Goal: Transaction & Acquisition: Download file/media

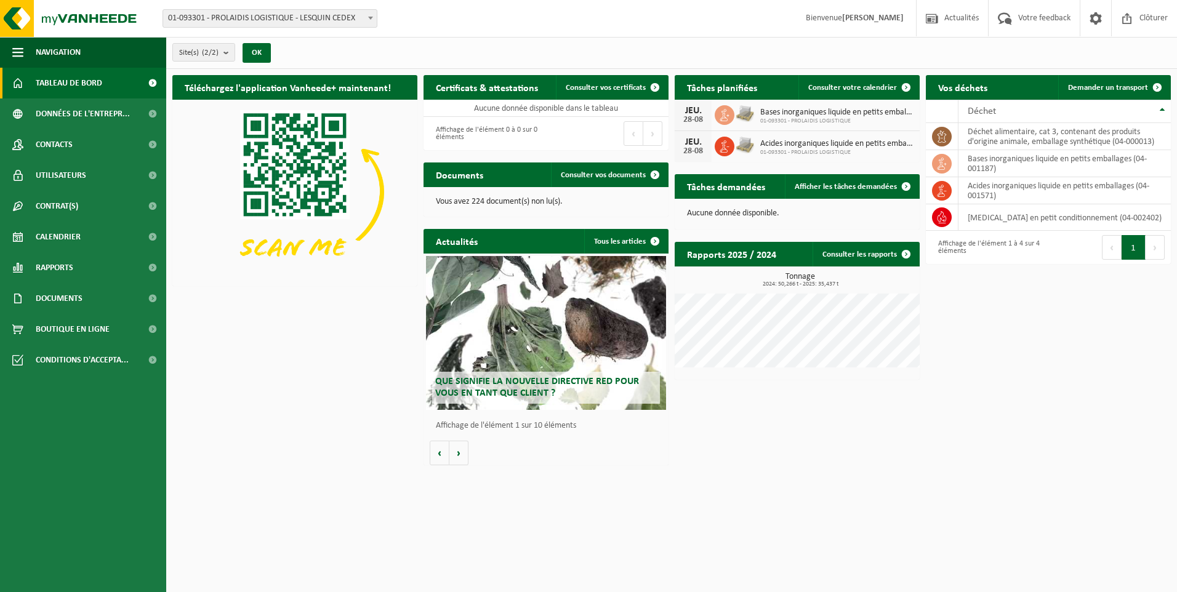
click at [1004, 473] on html "Site: 01-093301 - PROLAIDIS LOGISTIQUE - LESQUIN CEDEX 10-740213 - PROLAIDIS MA…" at bounding box center [588, 296] width 1177 height 592
click at [82, 113] on span "Données de l'entrepr..." at bounding box center [83, 114] width 94 height 31
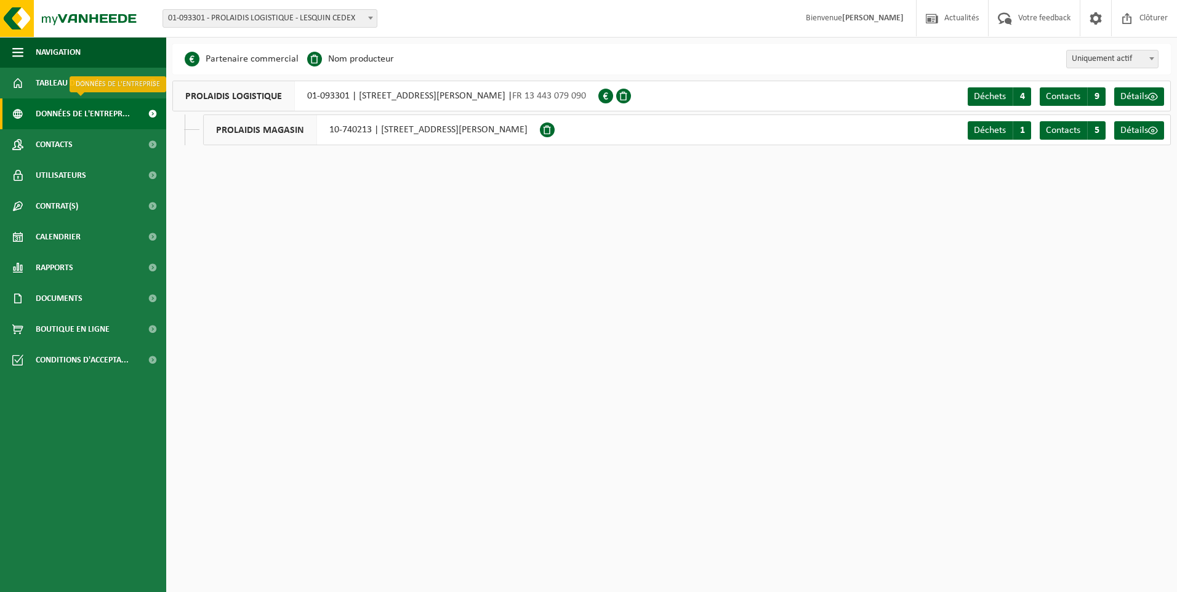
click at [87, 117] on span "Données de l'entrepr..." at bounding box center [83, 114] width 94 height 31
click at [88, 147] on link "Contacts" at bounding box center [83, 144] width 166 height 31
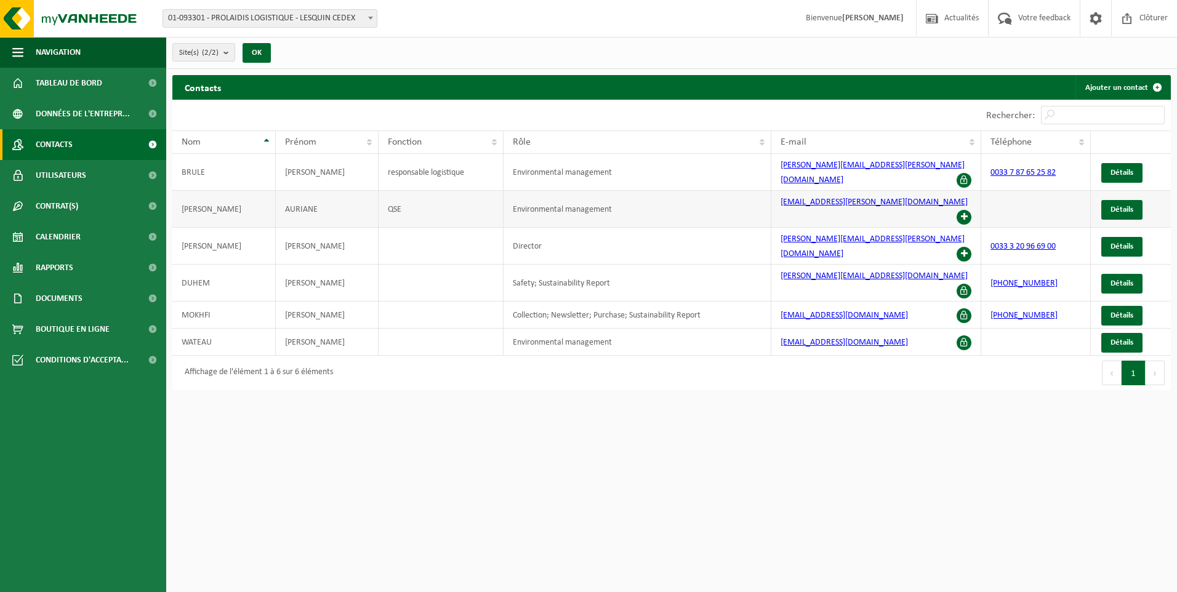
click at [964, 210] on span at bounding box center [964, 217] width 15 height 15
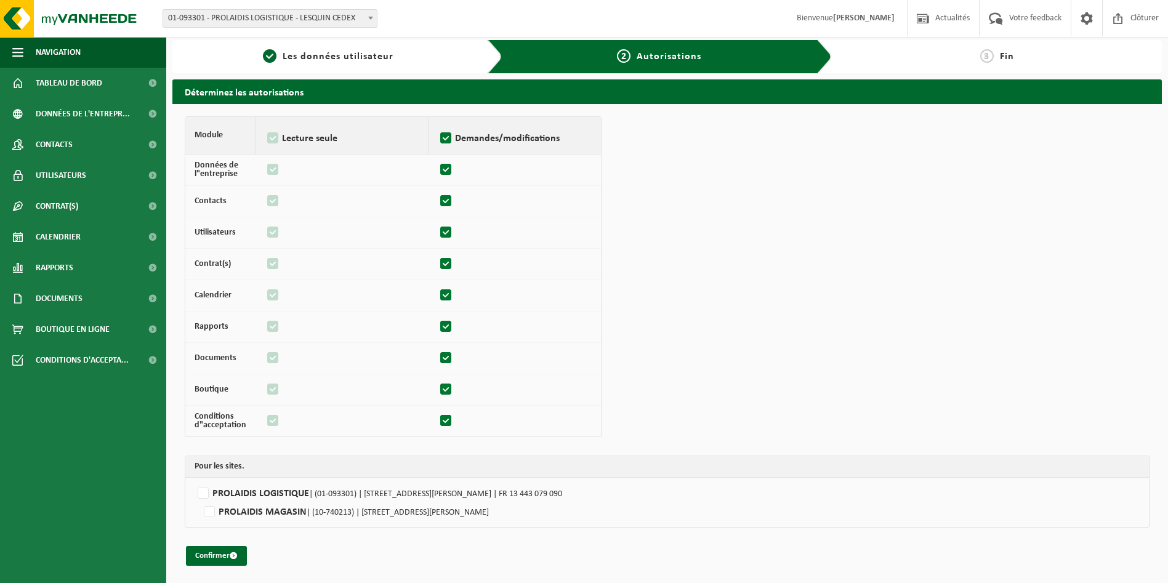
scroll to position [4, 0]
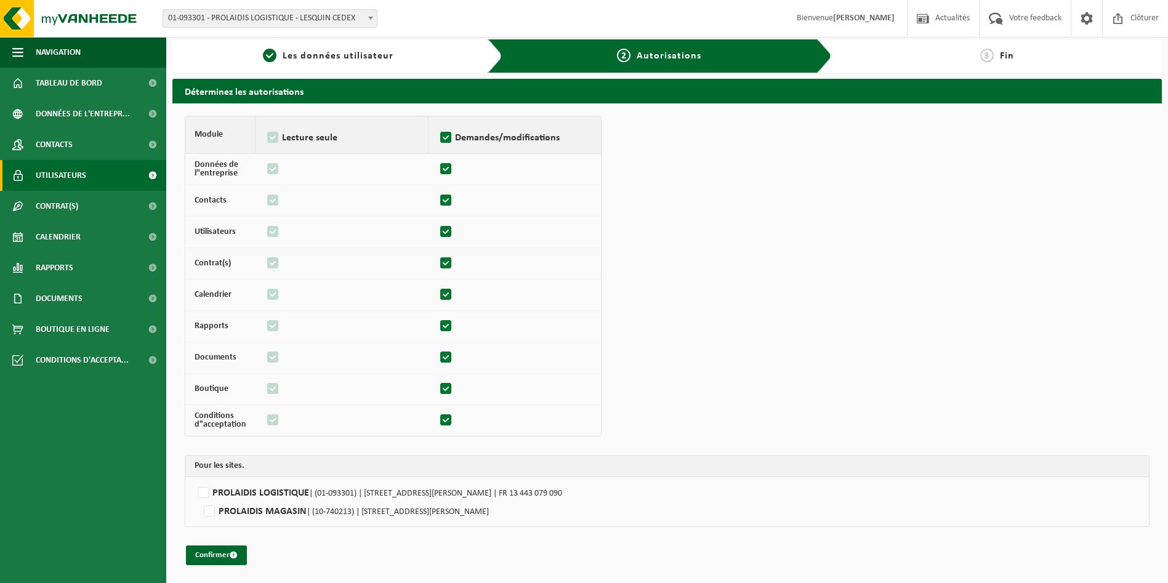
click at [100, 173] on link "Utilisateurs" at bounding box center [83, 175] width 166 height 31
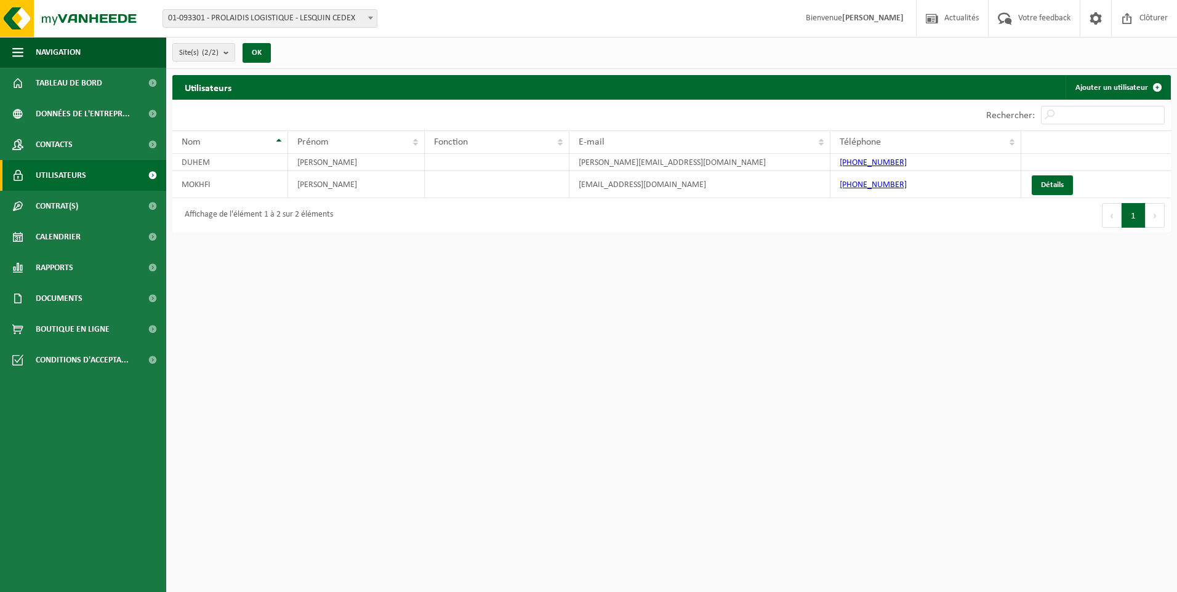
click at [78, 204] on span "Contrat(s)" at bounding box center [57, 206] width 42 height 31
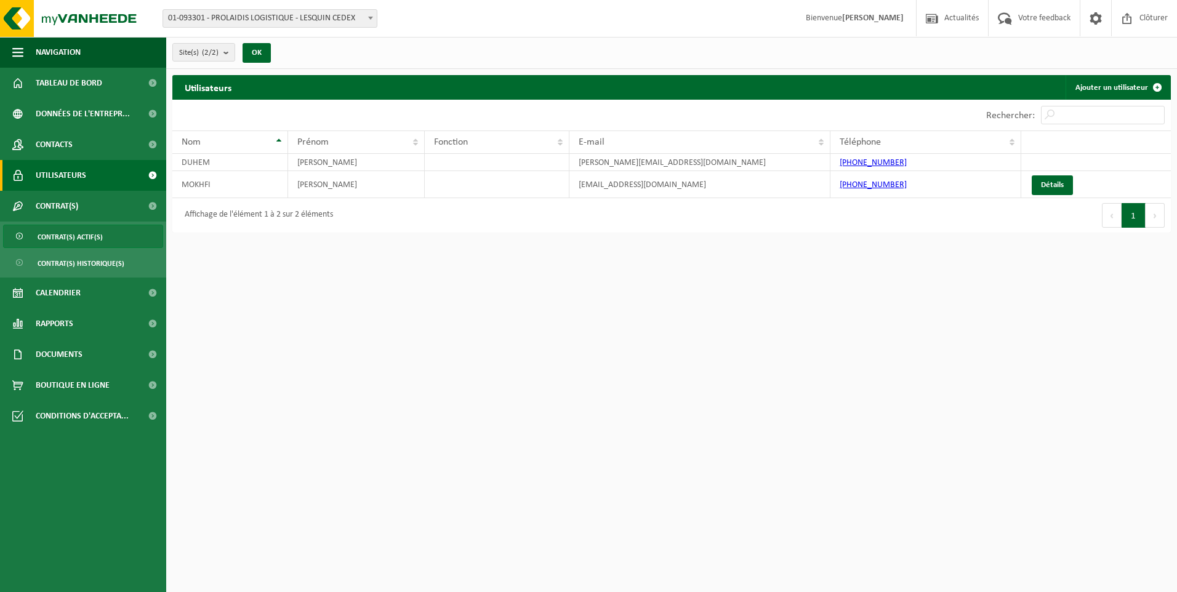
click at [87, 238] on span "Contrat(s) actif(s)" at bounding box center [70, 236] width 65 height 23
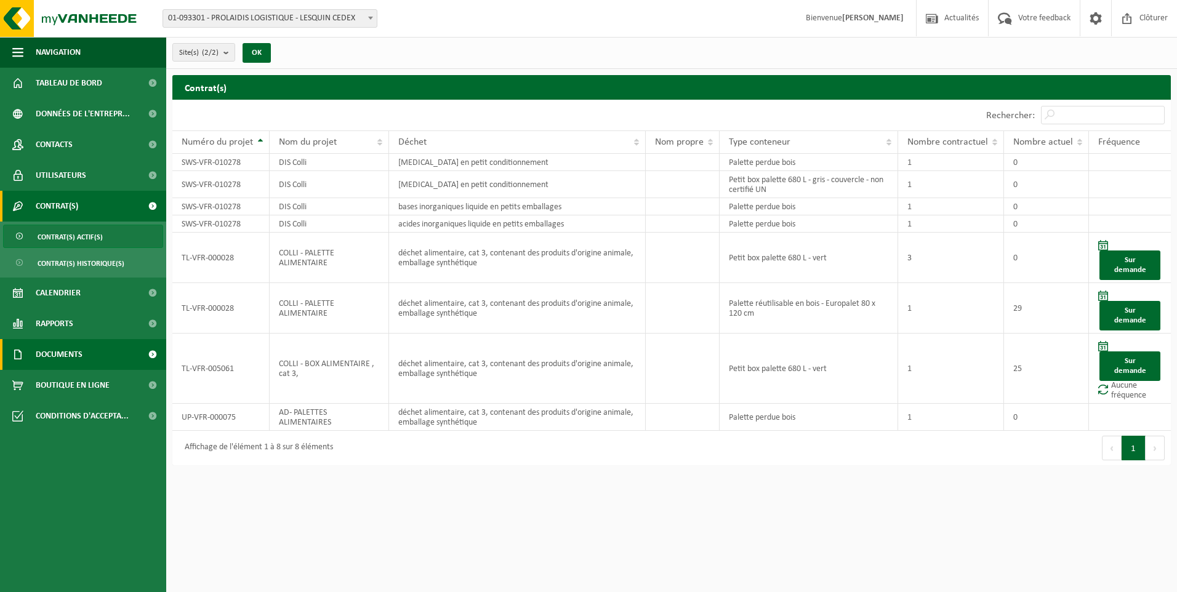
click at [90, 351] on link "Documents" at bounding box center [83, 354] width 166 height 31
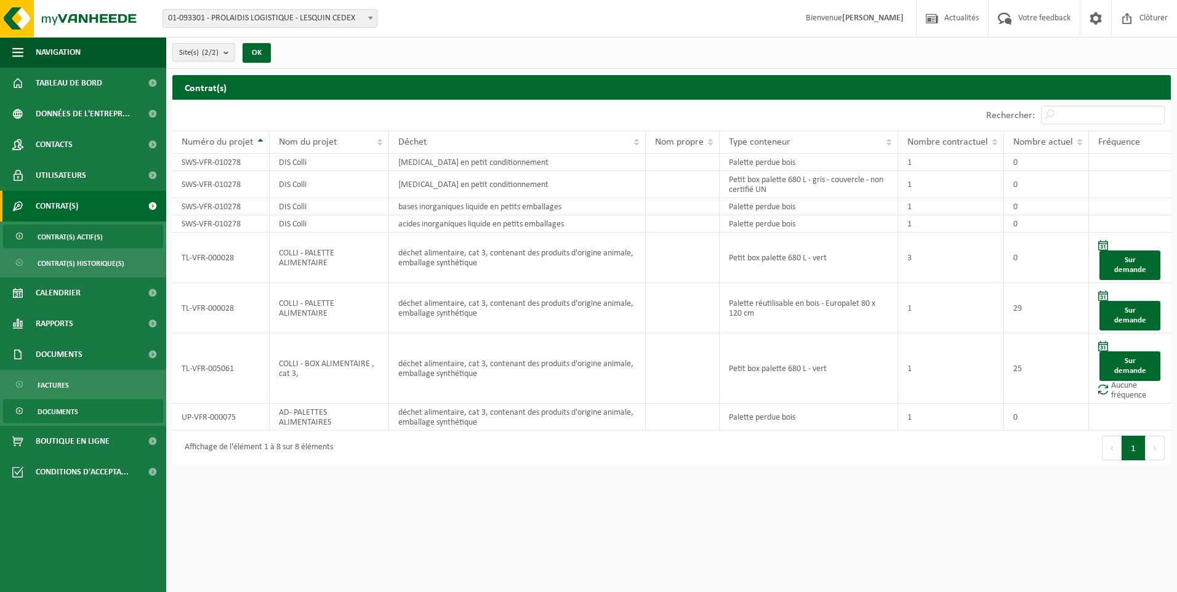
click at [59, 405] on span "Documents" at bounding box center [58, 411] width 41 height 23
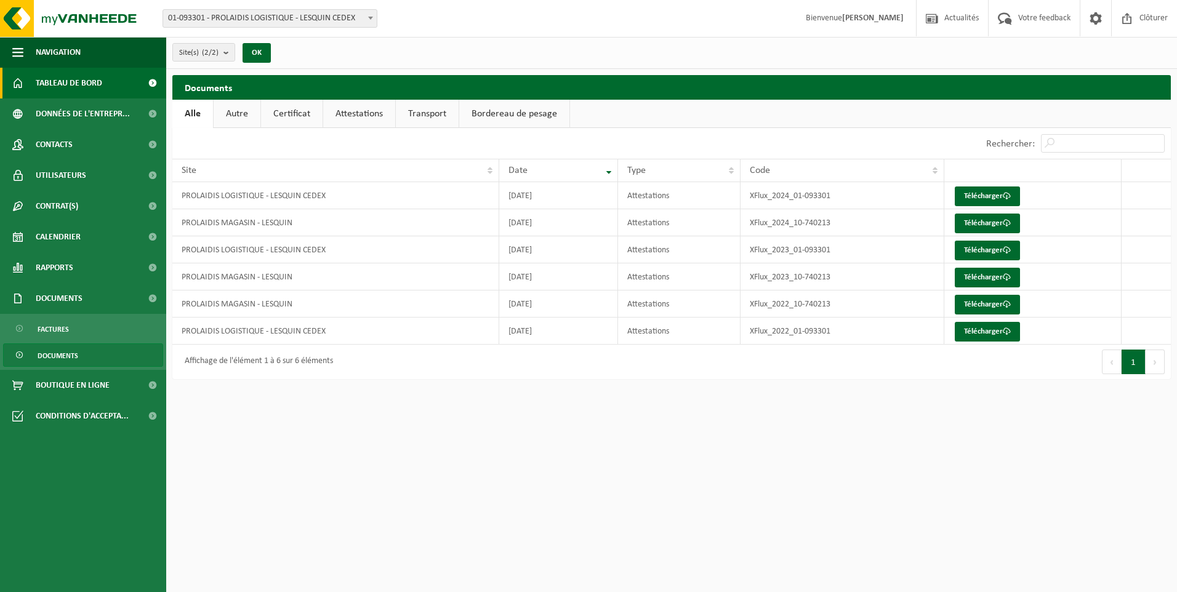
click at [67, 84] on span "Tableau de bord" at bounding box center [69, 83] width 66 height 31
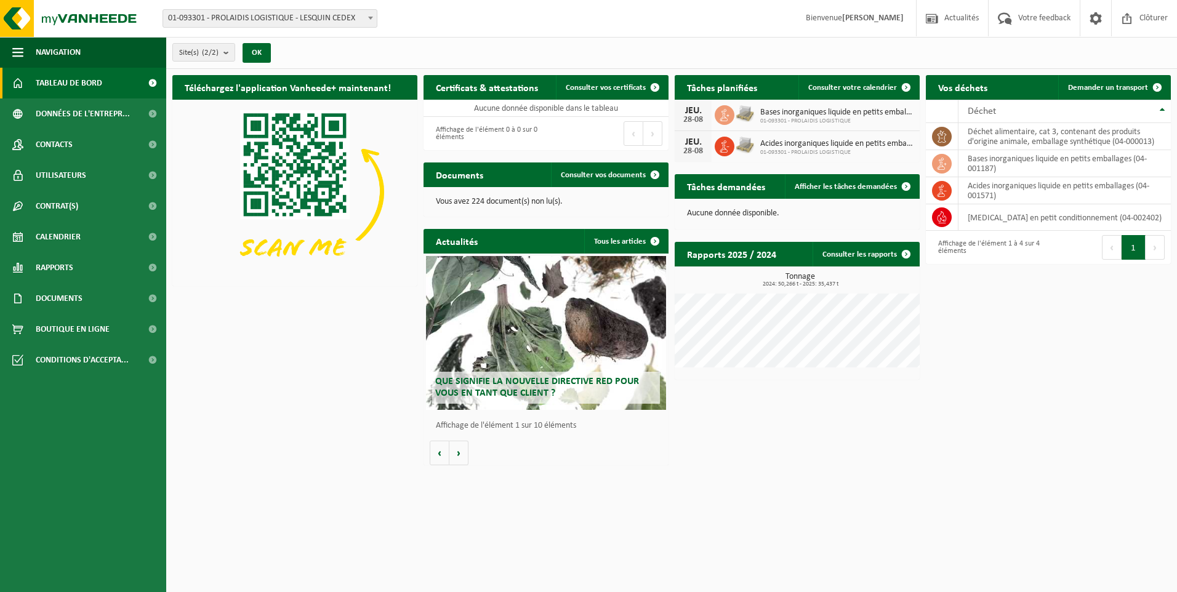
click at [551, 349] on div "Que signifie la nouvelle directive RED pour vous en tant que client ?" at bounding box center [546, 333] width 240 height 154
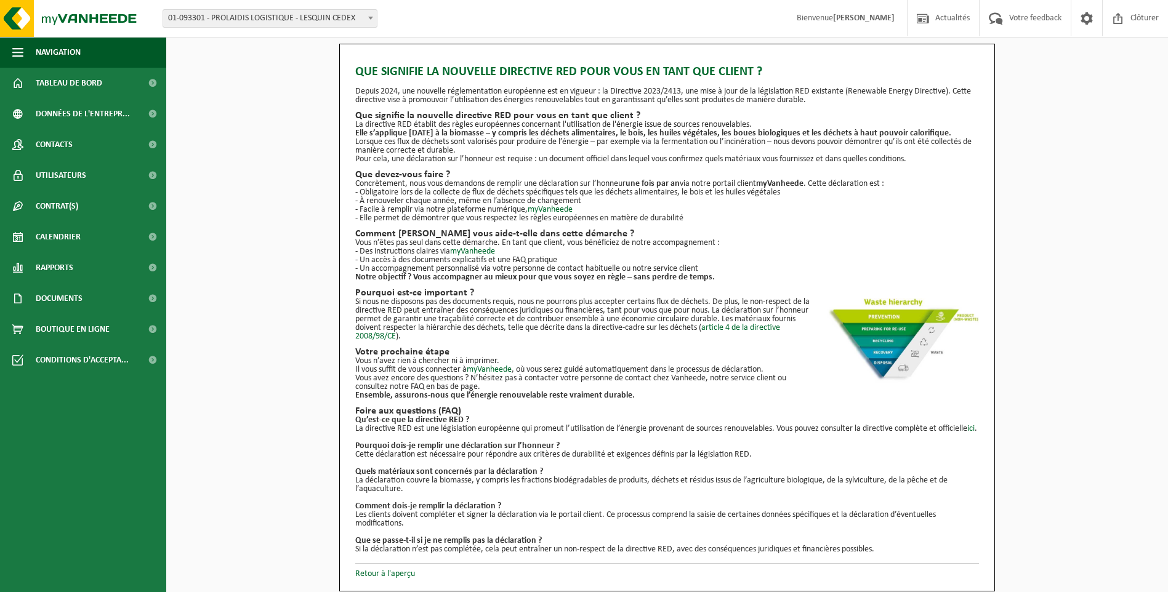
scroll to position [8, 0]
click at [884, 325] on img at bounding box center [902, 340] width 154 height 85
click at [440, 163] on p "Pour cela, une déclaration sur l’honneur est requise : un document officiel dan…" at bounding box center [667, 159] width 624 height 9
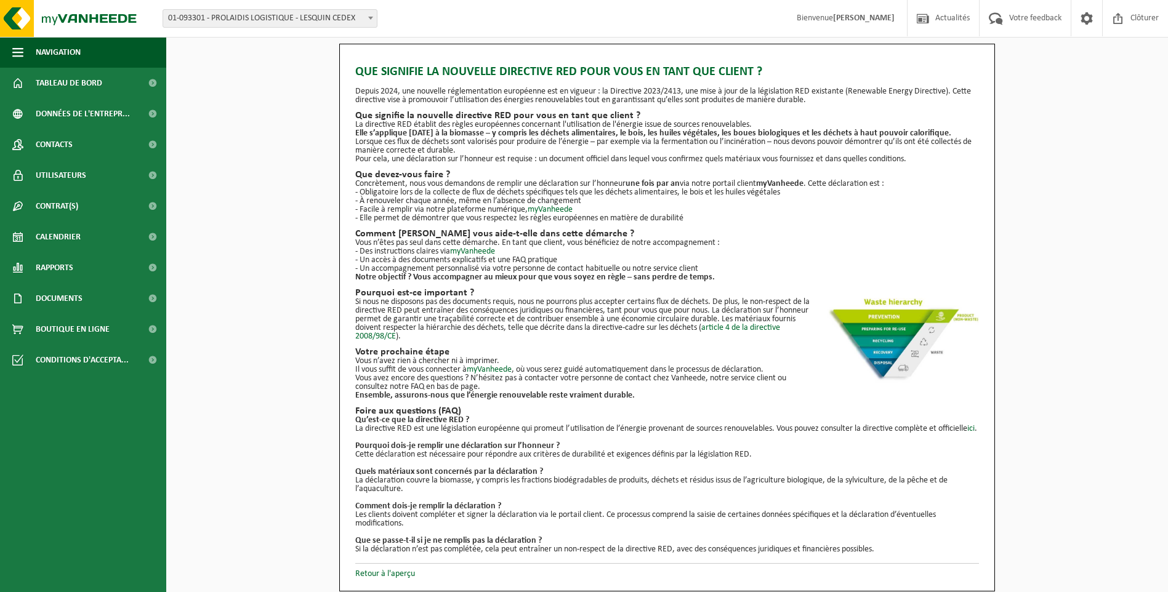
click at [478, 454] on p "Cette déclaration est nécessaire pour répondre aux critères de durabilité et ex…" at bounding box center [667, 455] width 624 height 9
click at [414, 489] on p "La déclaration couvre la biomasse, y compris les fractions biodégradables de pr…" at bounding box center [667, 485] width 624 height 17
click at [50, 86] on span "Tableau de bord" at bounding box center [69, 83] width 66 height 31
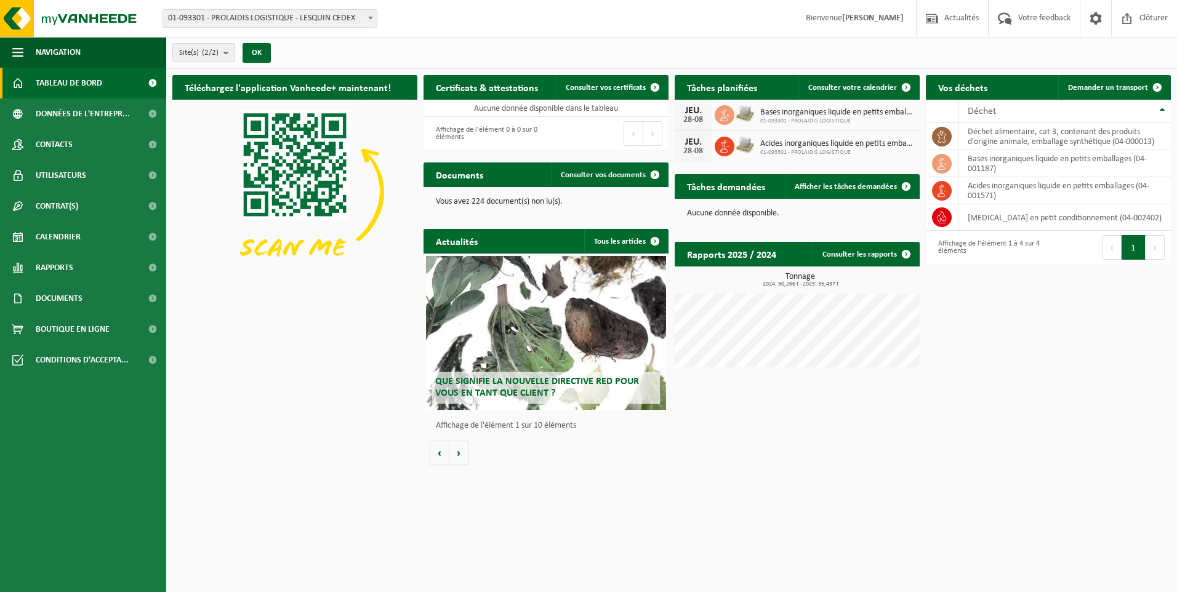
click at [229, 57] on b "submit" at bounding box center [228, 52] width 11 height 17
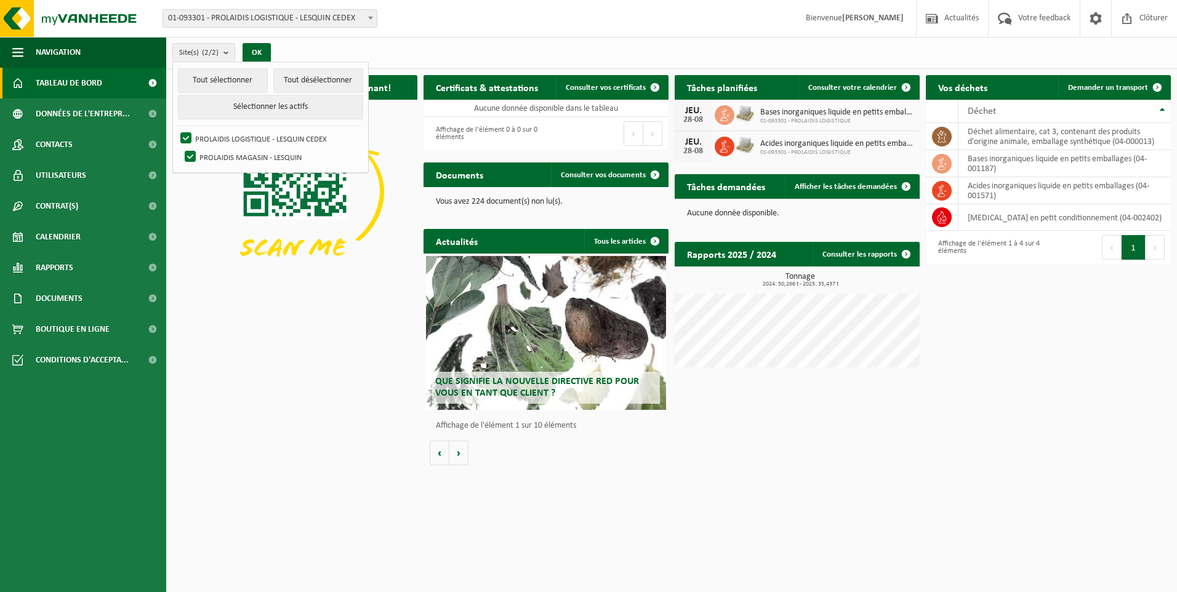
drag, startPoint x: 364, startPoint y: 316, endPoint x: 381, endPoint y: 294, distance: 28.6
click at [364, 317] on div "Téléchargez l'application Vanheede+ maintenant! Cachez Certificats & attestatio…" at bounding box center [671, 270] width 1005 height 403
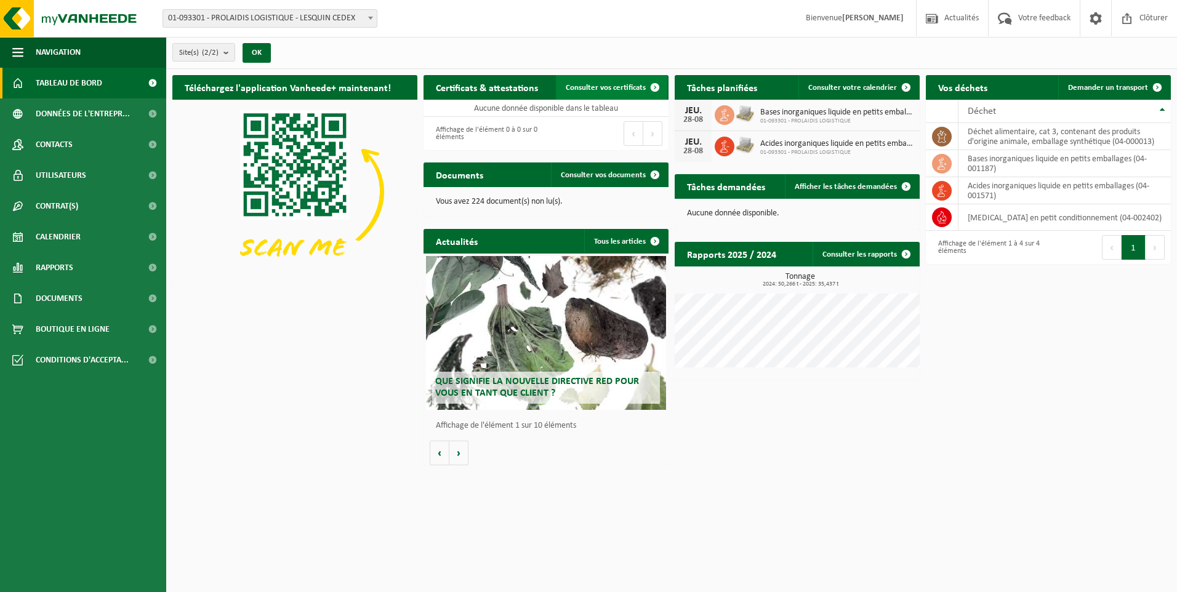
click at [611, 91] on span "Consulter vos certificats" at bounding box center [606, 88] width 80 height 8
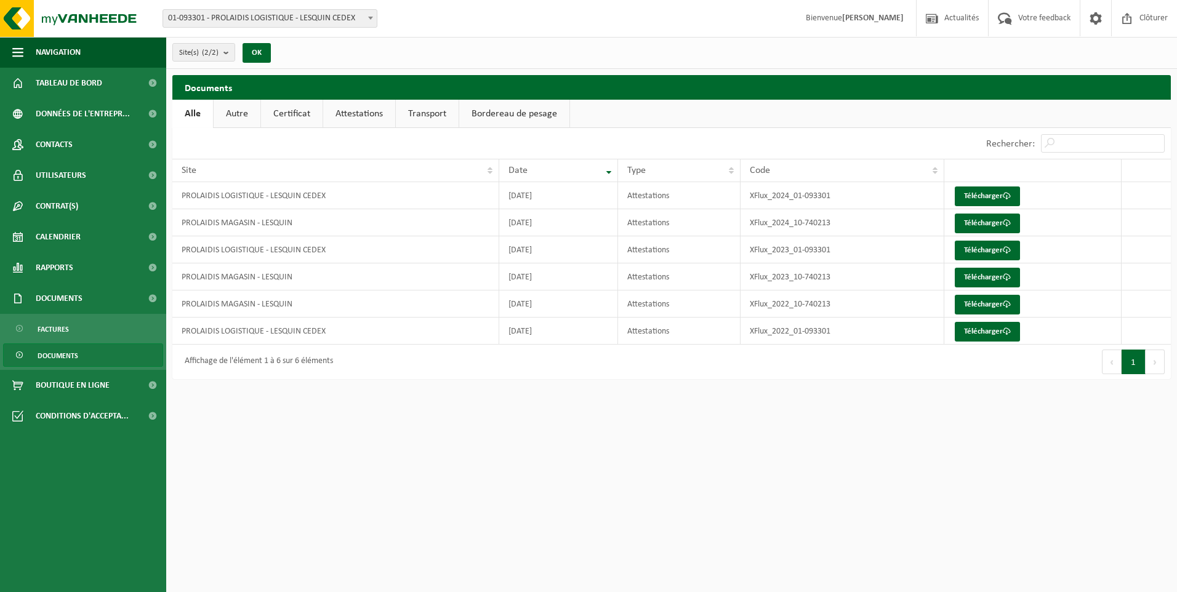
click at [292, 113] on link "Certificat" at bounding box center [292, 114] width 62 height 28
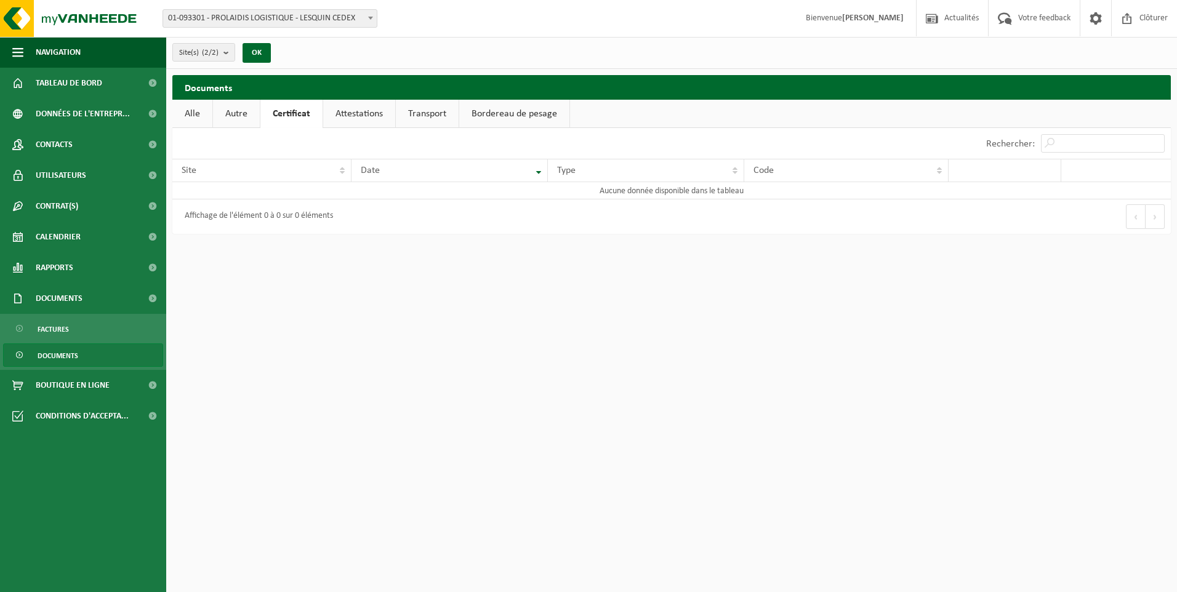
click at [364, 112] on link "Attestations" at bounding box center [359, 114] width 72 height 28
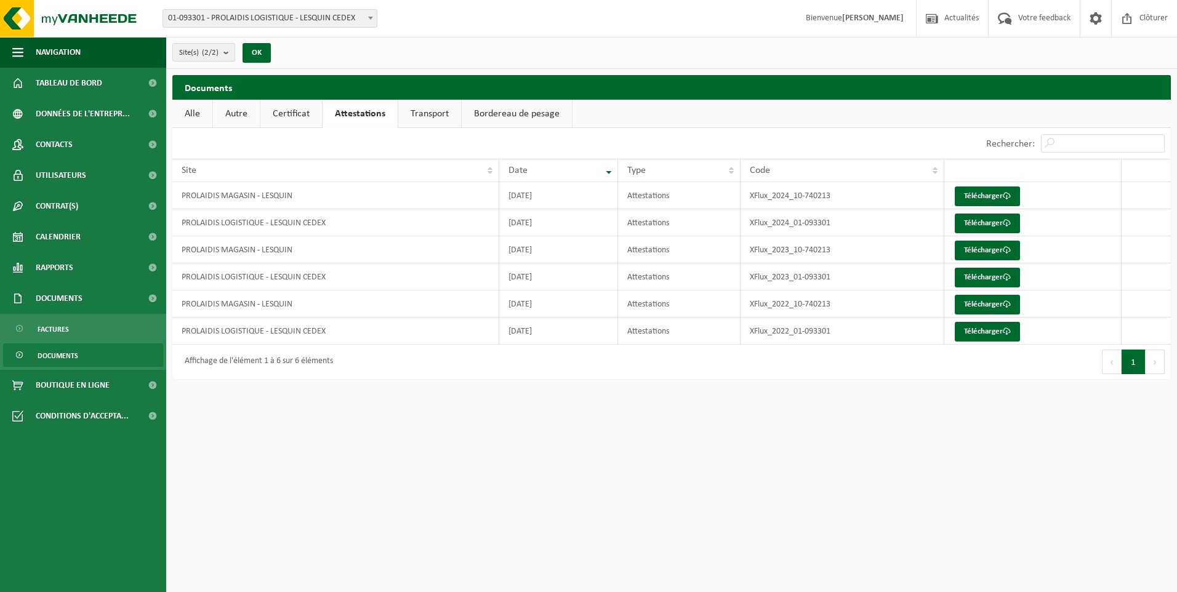
click at [65, 356] on span "Documents" at bounding box center [58, 355] width 41 height 23
click at [957, 17] on span "Actualités" at bounding box center [961, 18] width 41 height 36
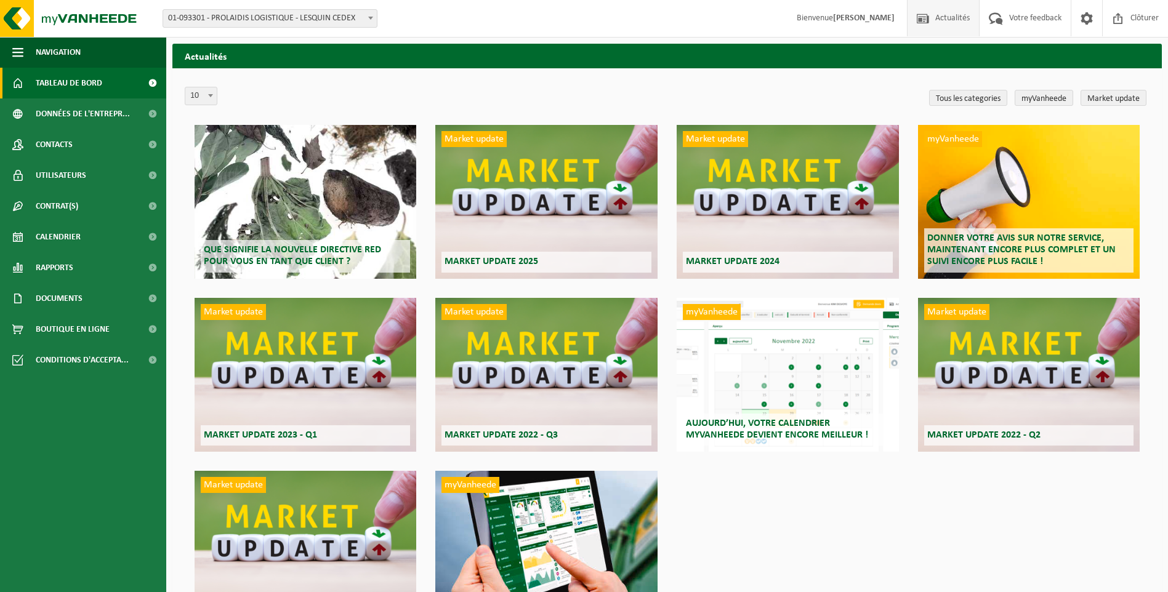
click at [63, 83] on span "Tableau de bord" at bounding box center [69, 83] width 66 height 31
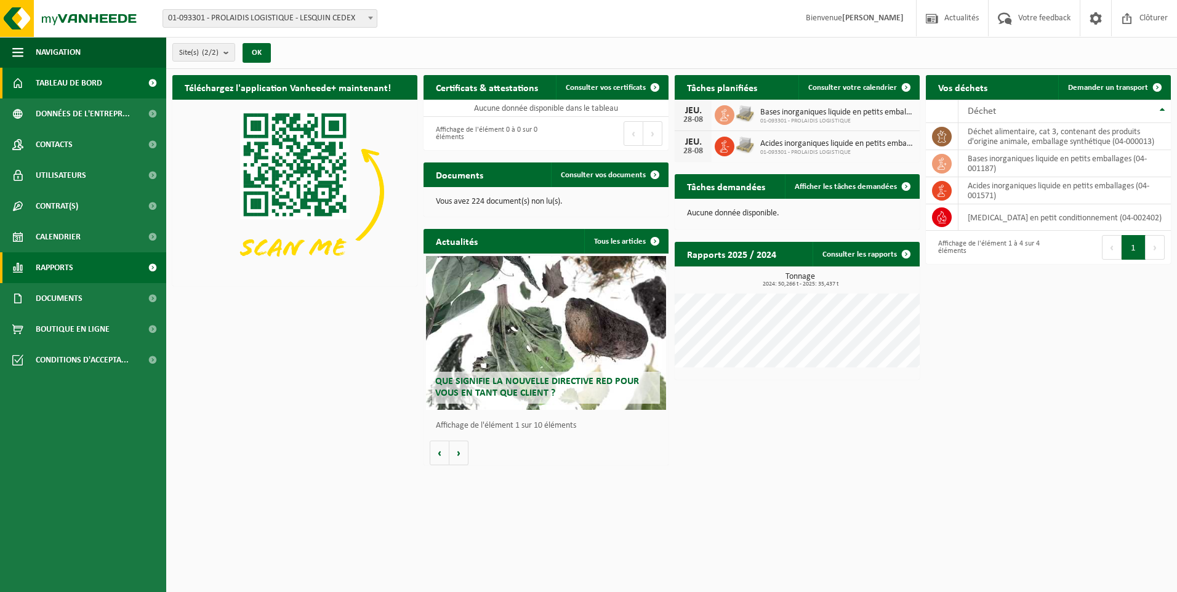
click at [84, 265] on link "Rapports" at bounding box center [83, 267] width 166 height 31
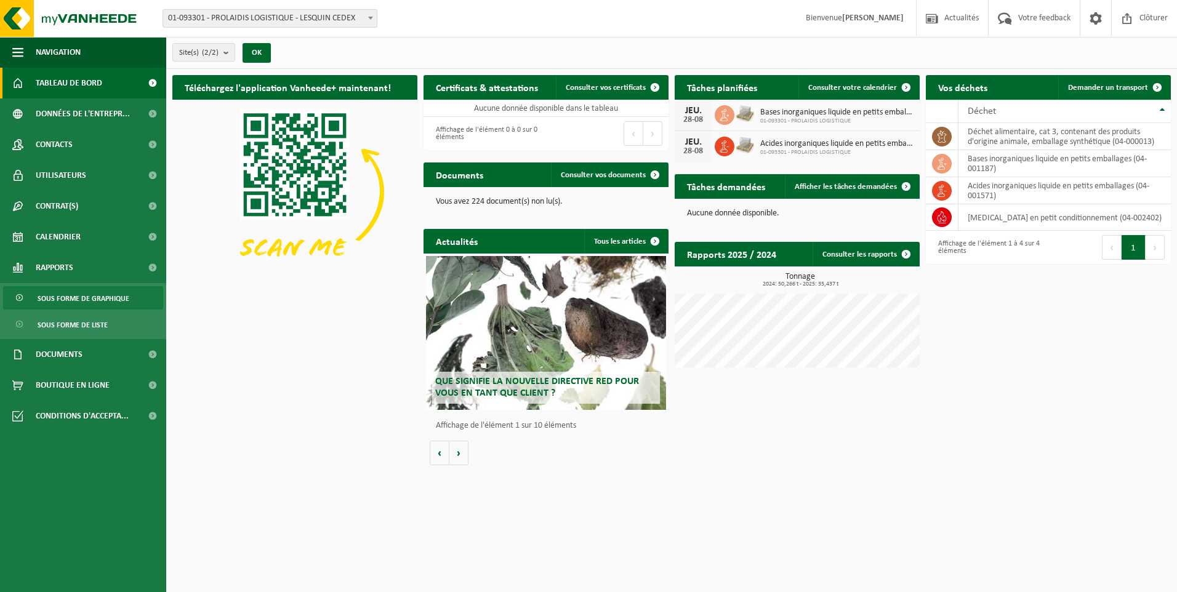
click at [68, 301] on span "Sous forme de graphique" at bounding box center [84, 298] width 92 height 23
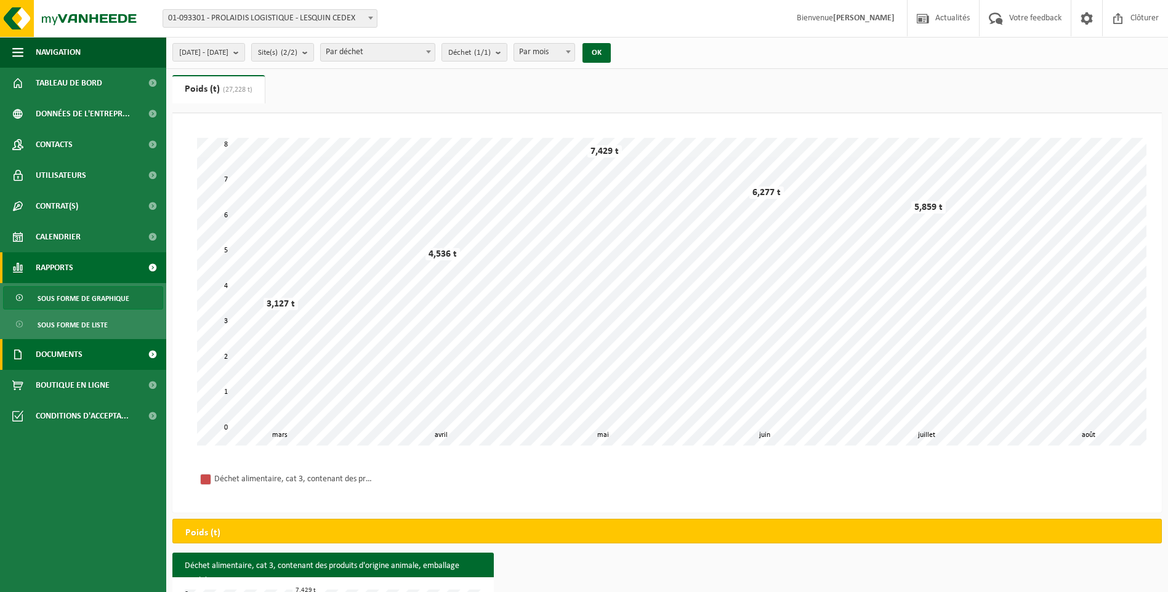
click at [99, 355] on link "Documents" at bounding box center [83, 354] width 166 height 31
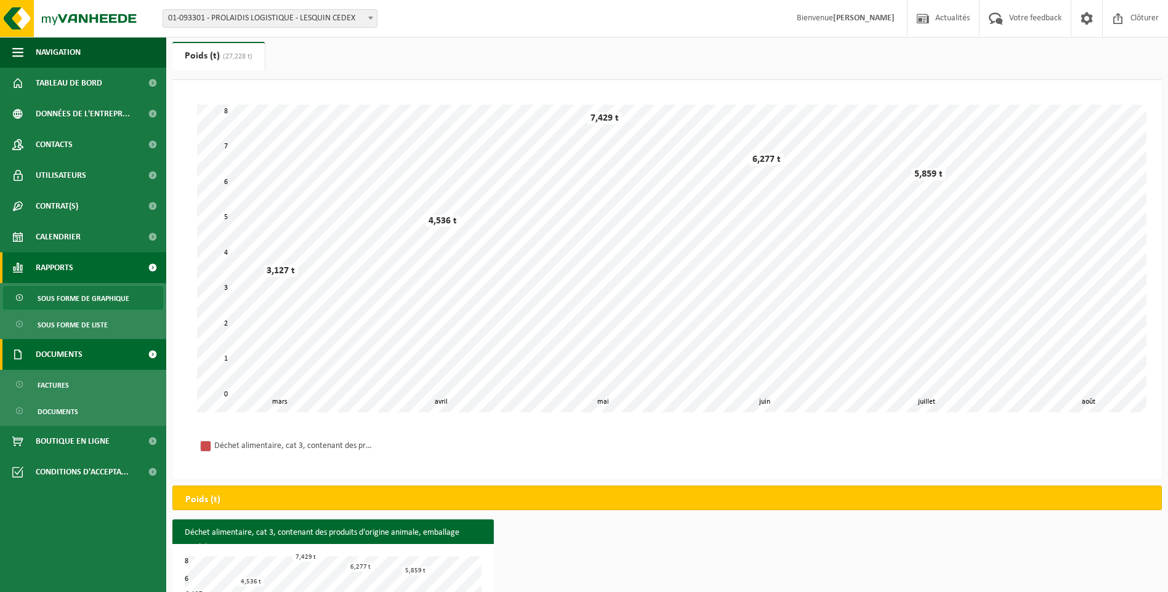
scroll to position [62, 0]
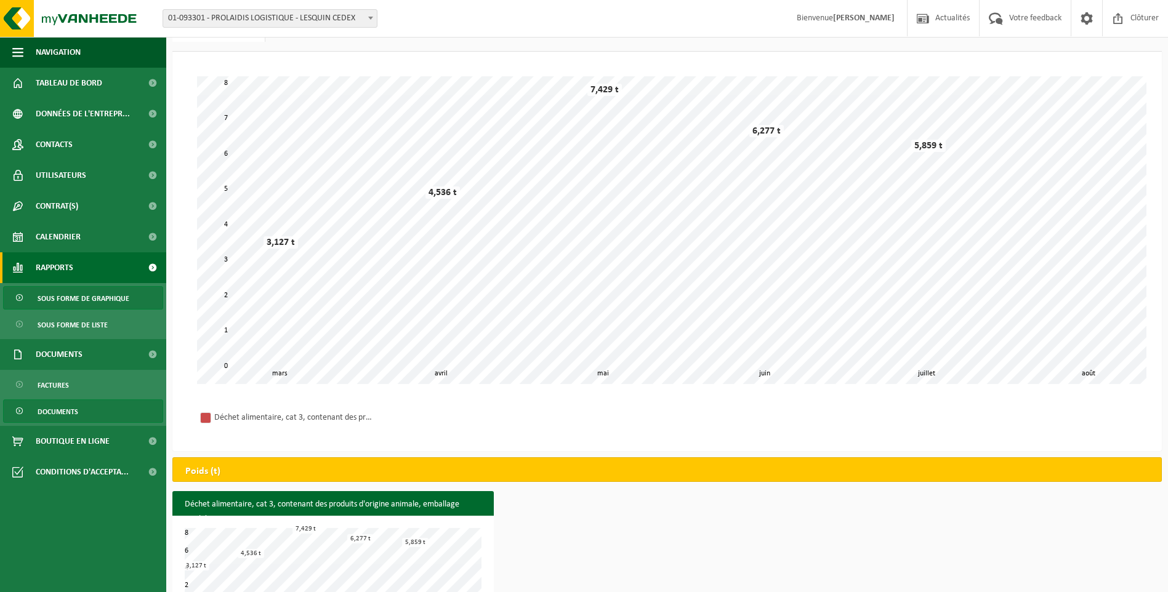
click at [58, 409] on span "Documents" at bounding box center [58, 411] width 41 height 23
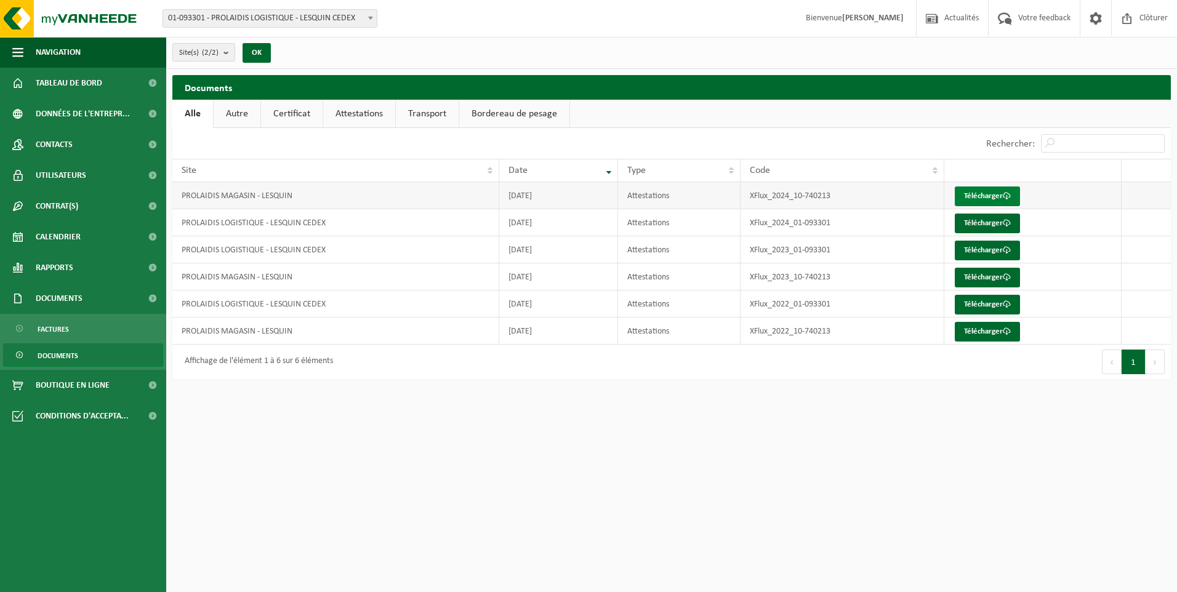
click at [973, 196] on link "Télécharger" at bounding box center [987, 197] width 65 height 20
click at [33, 51] on button "Navigation" at bounding box center [83, 52] width 166 height 31
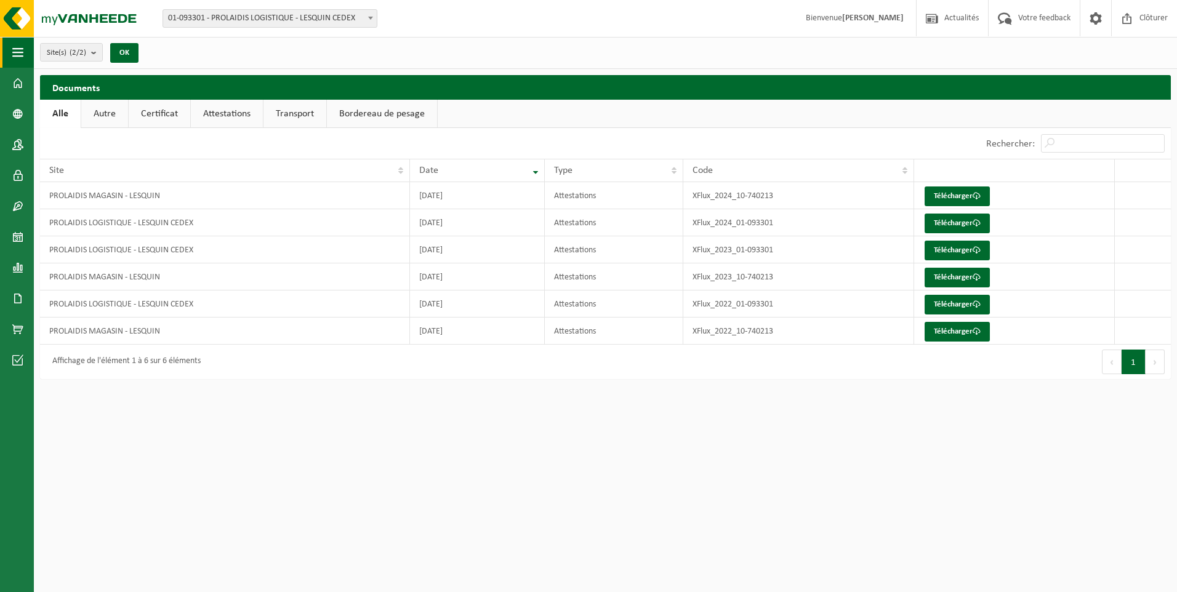
click at [19, 56] on span "button" at bounding box center [17, 52] width 11 height 31
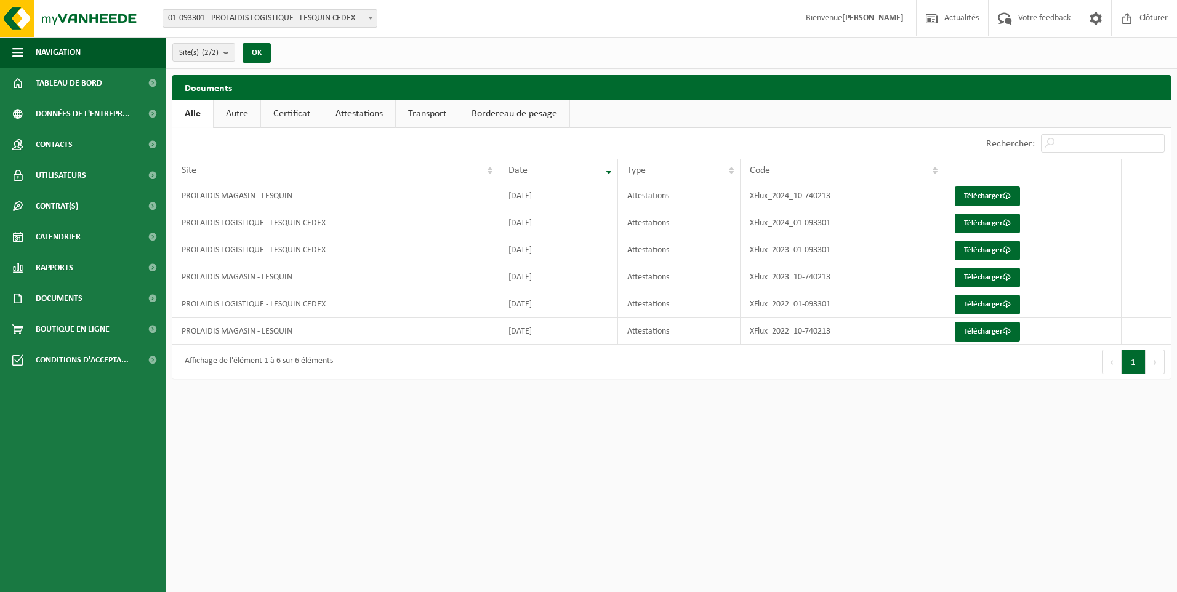
click at [232, 116] on link "Autre" at bounding box center [237, 114] width 47 height 28
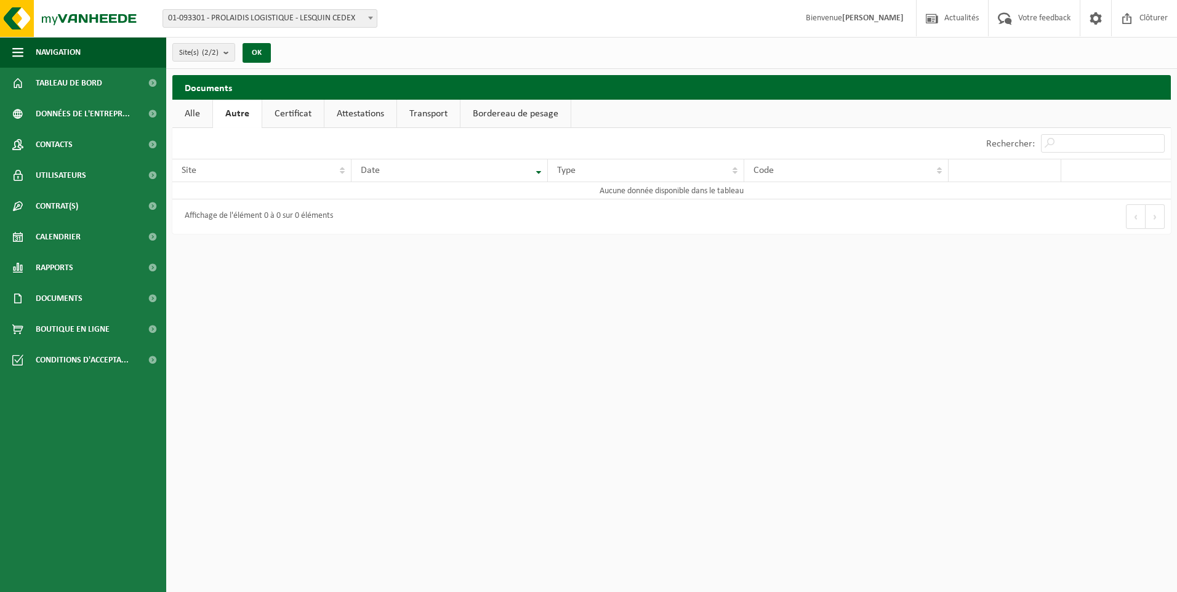
click at [272, 117] on link "Certificat" at bounding box center [293, 114] width 62 height 28
click at [352, 118] on link "Attestations" at bounding box center [359, 114] width 72 height 28
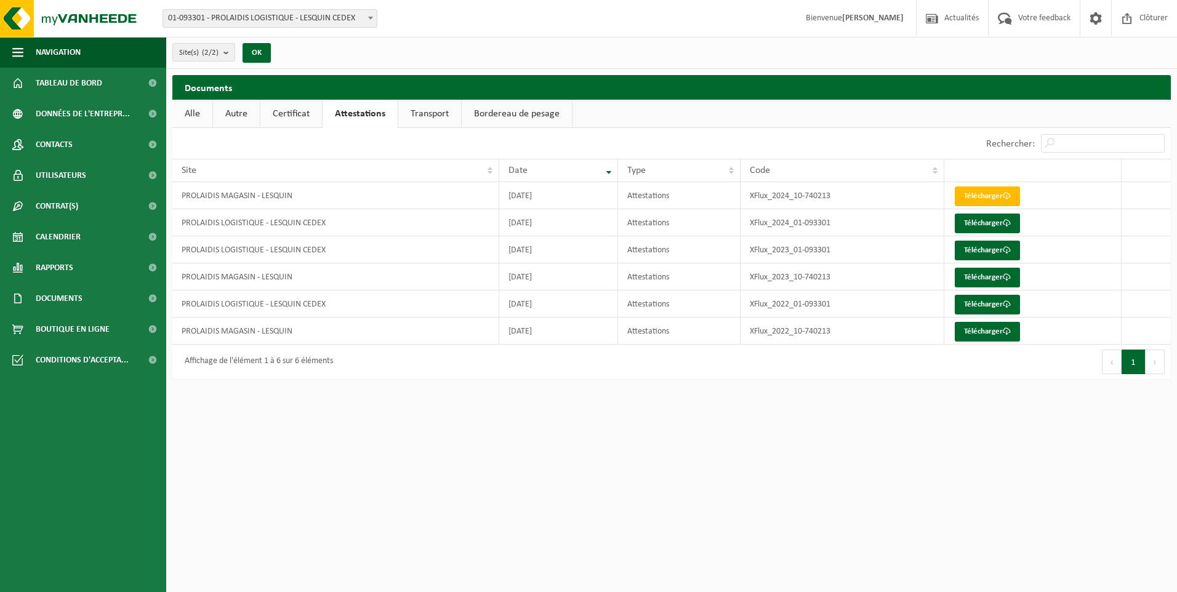
click at [433, 114] on link "Transport" at bounding box center [429, 114] width 63 height 28
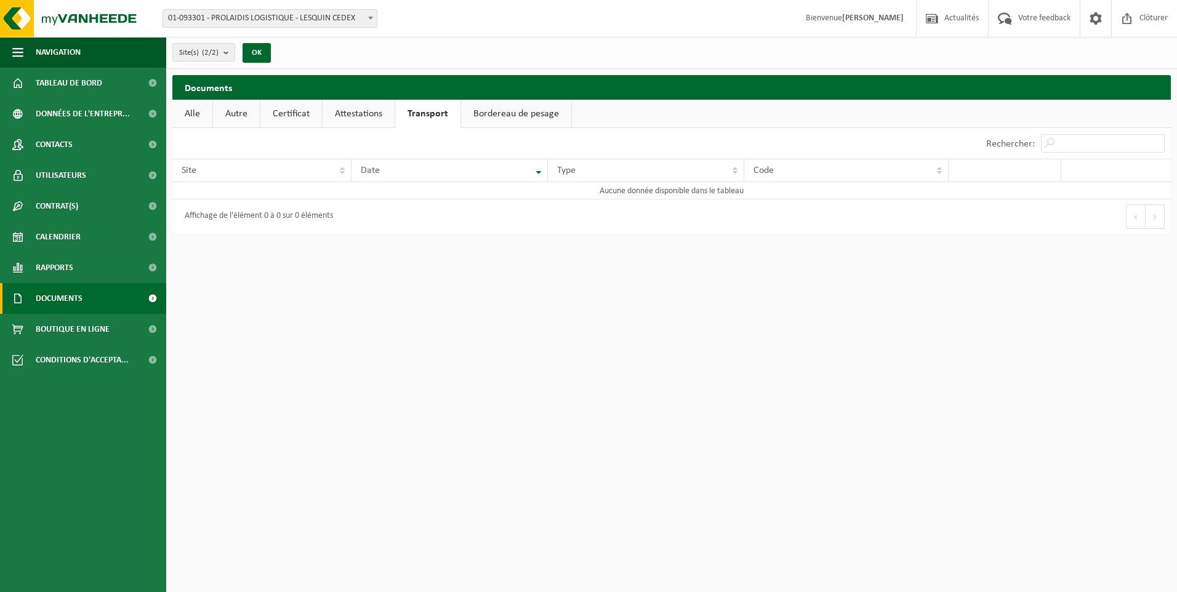
click at [57, 305] on span "Documents" at bounding box center [59, 298] width 47 height 31
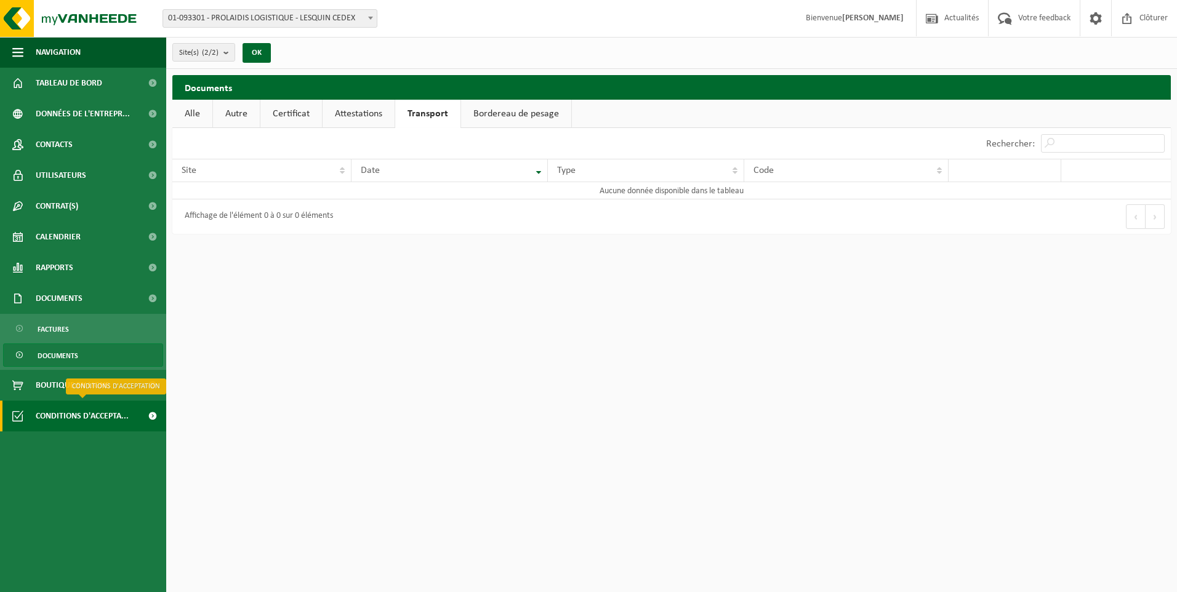
click at [67, 419] on span "Conditions d'accepta..." at bounding box center [82, 416] width 93 height 31
